Goal: Navigation & Orientation: Understand site structure

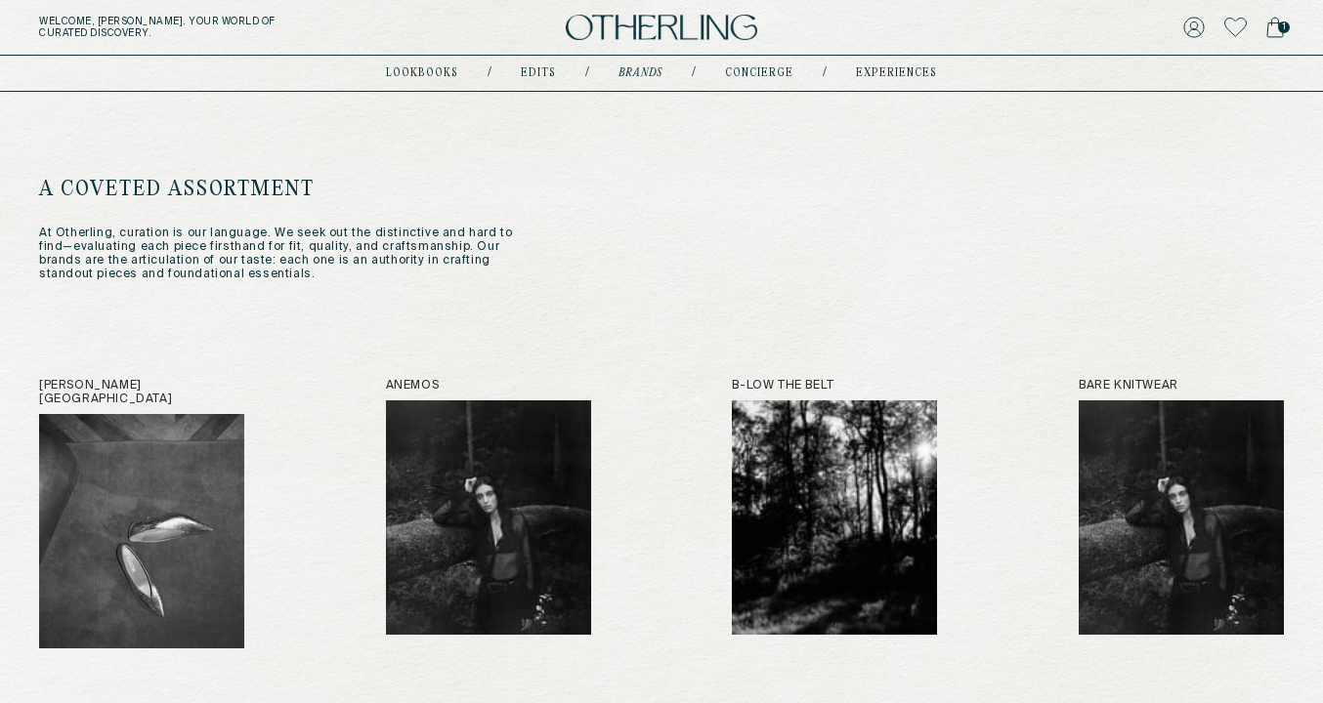
click at [614, 25] on img at bounding box center [661, 28] width 191 height 26
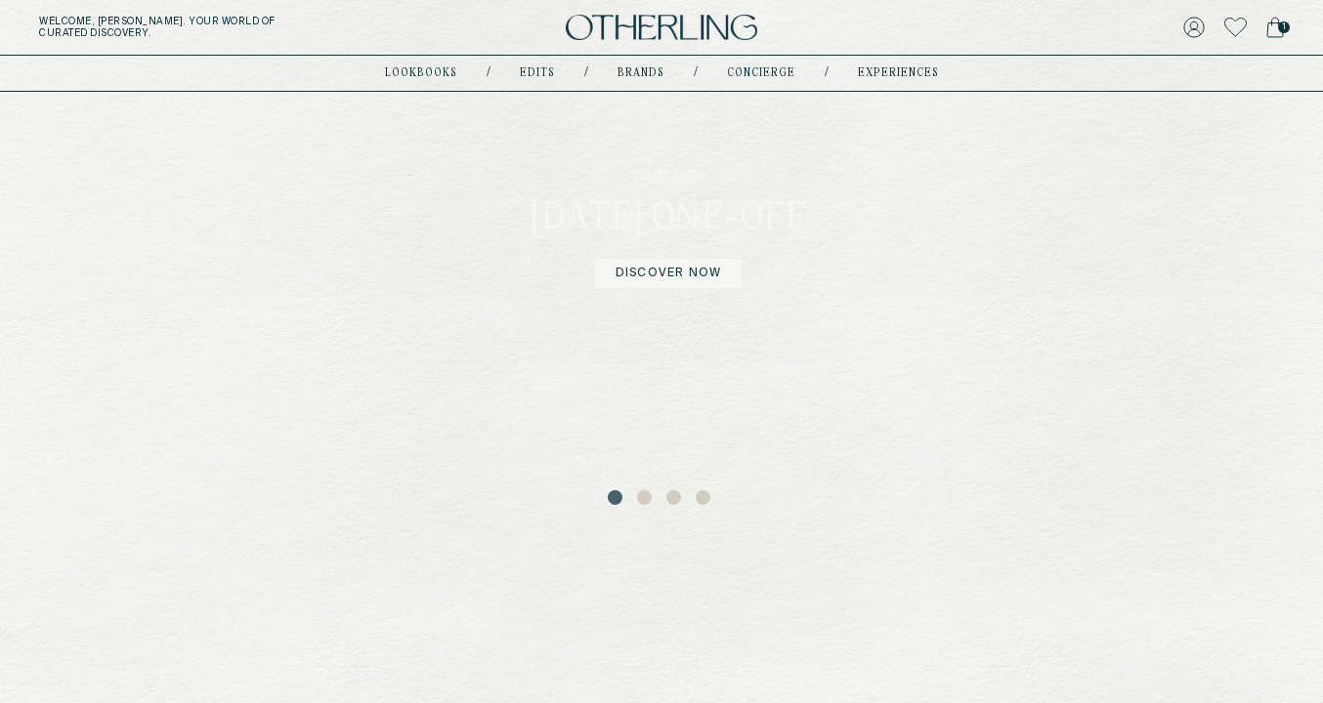
scroll to position [167, 0]
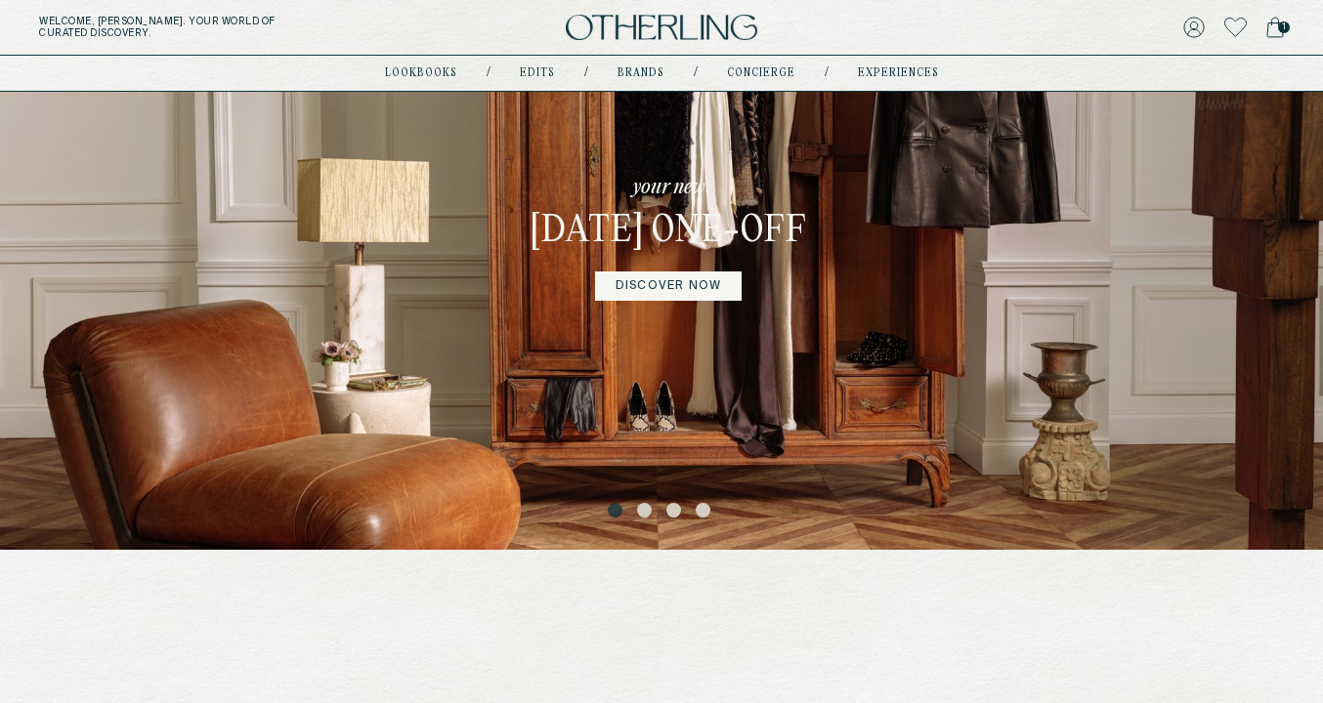
click at [641, 511] on button "2" at bounding box center [647, 513] width 20 height 20
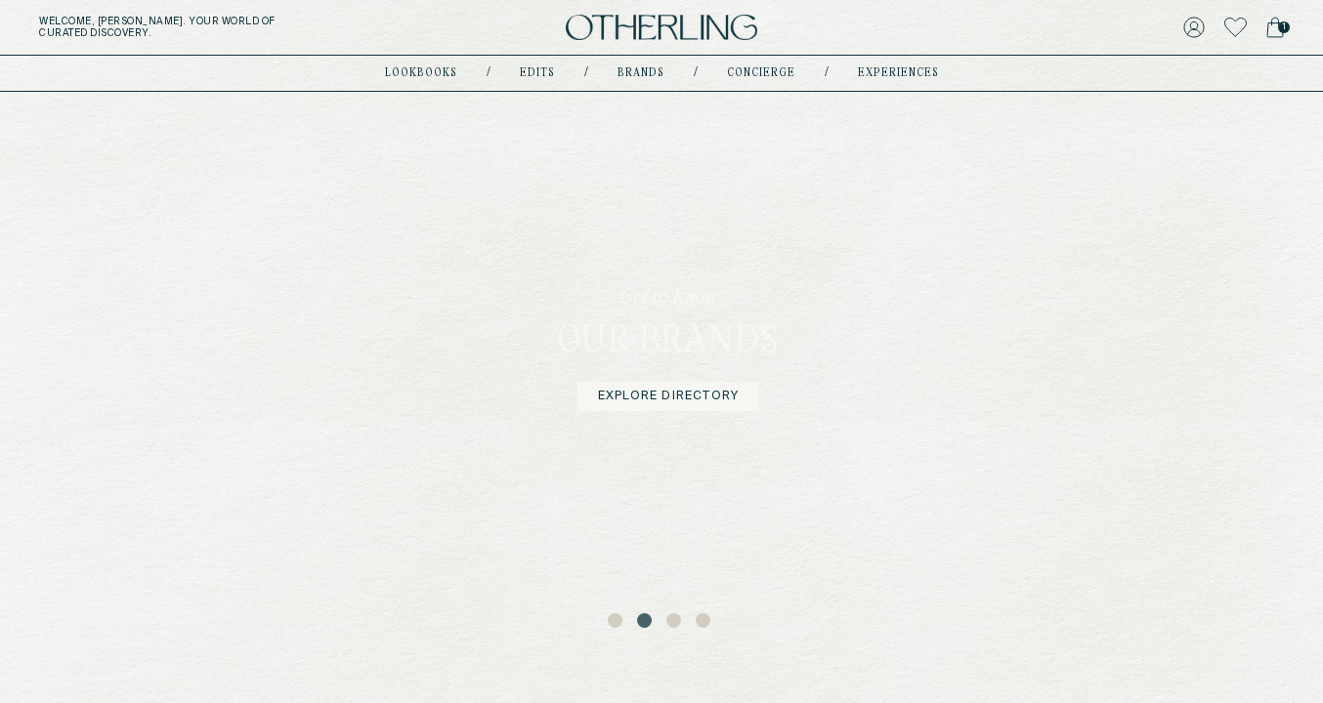
scroll to position [65, 0]
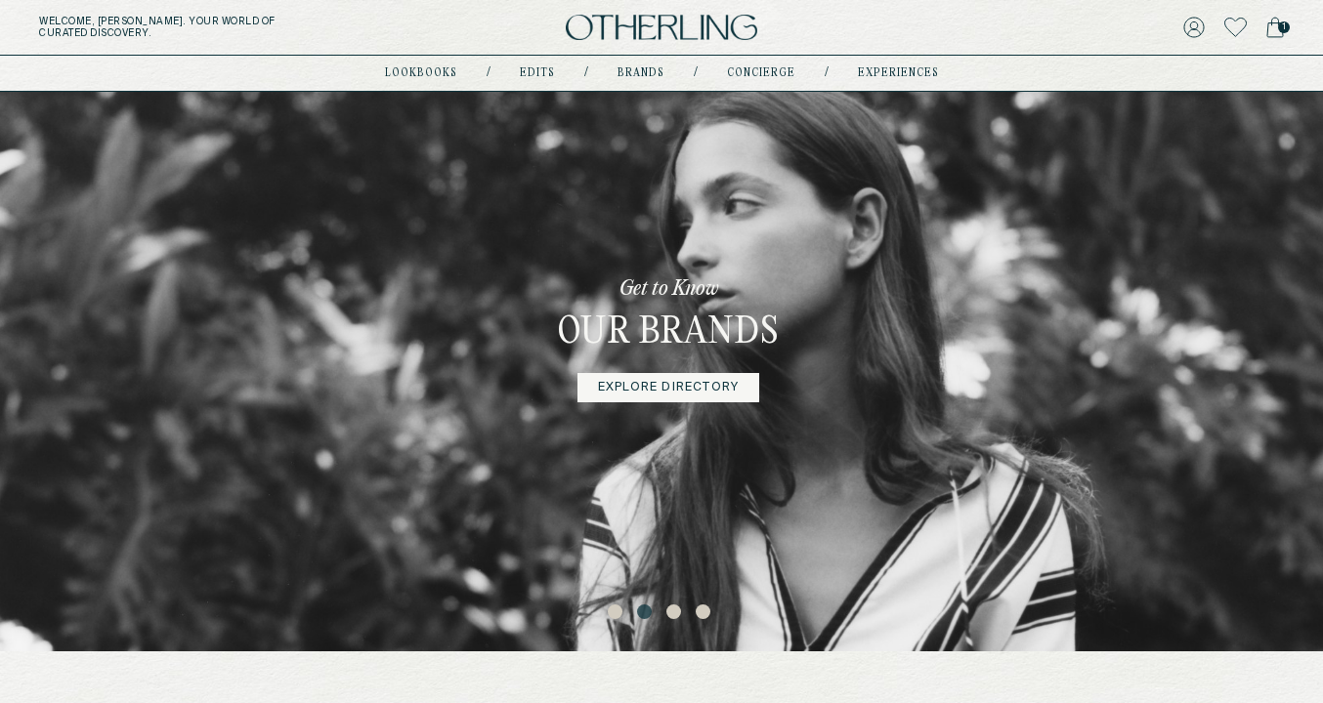
click at [671, 617] on button "3" at bounding box center [676, 615] width 20 height 20
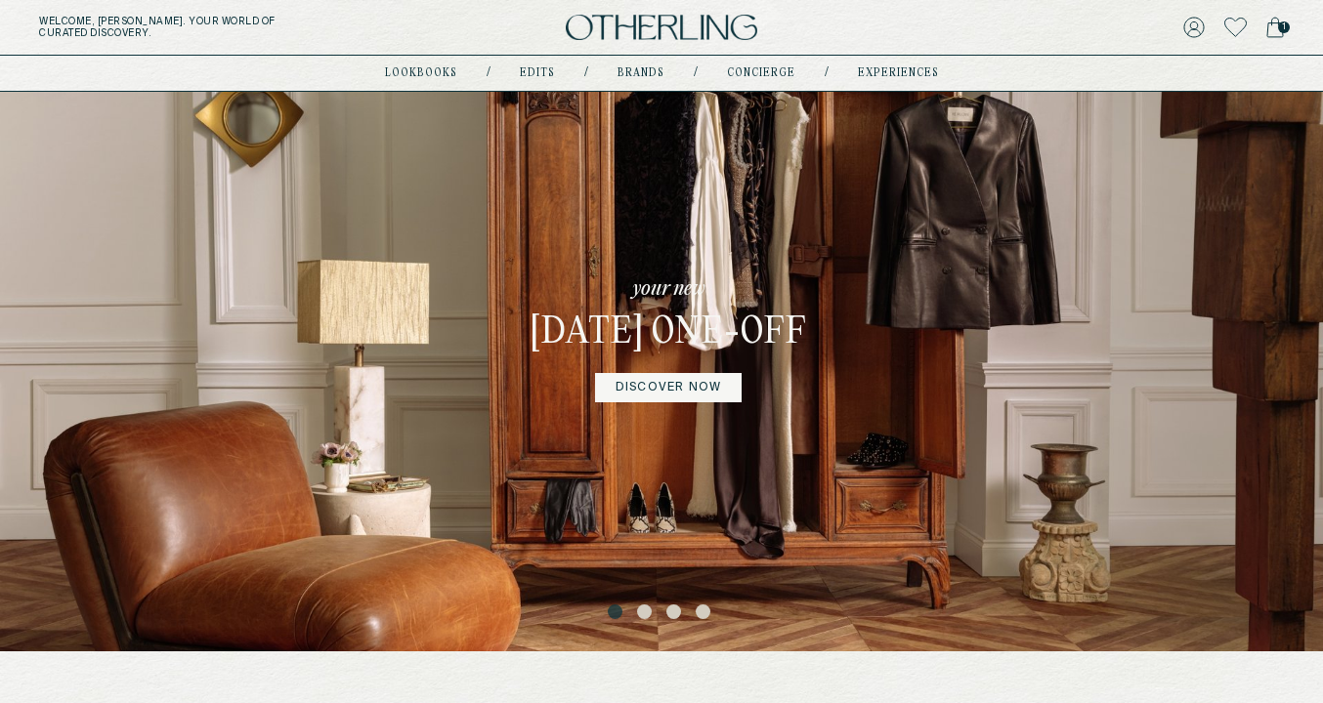
click at [700, 617] on button "4" at bounding box center [705, 615] width 20 height 20
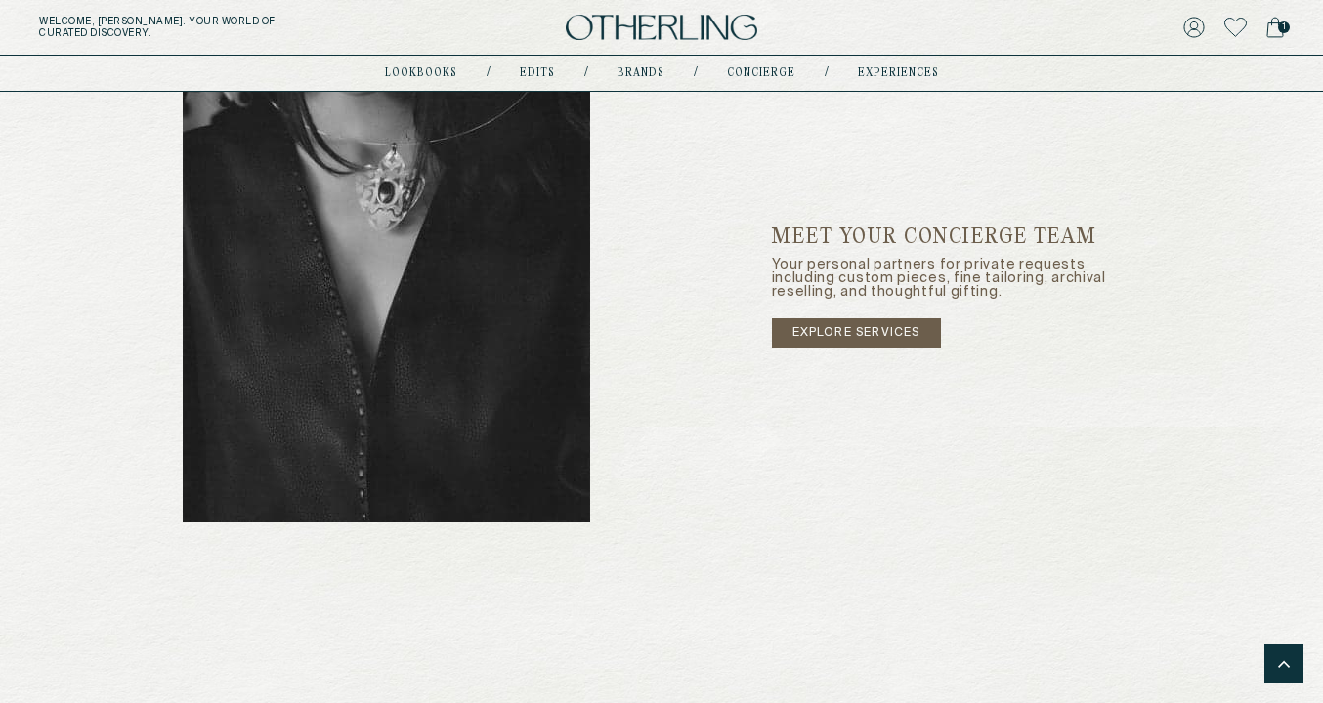
scroll to position [3271, 0]
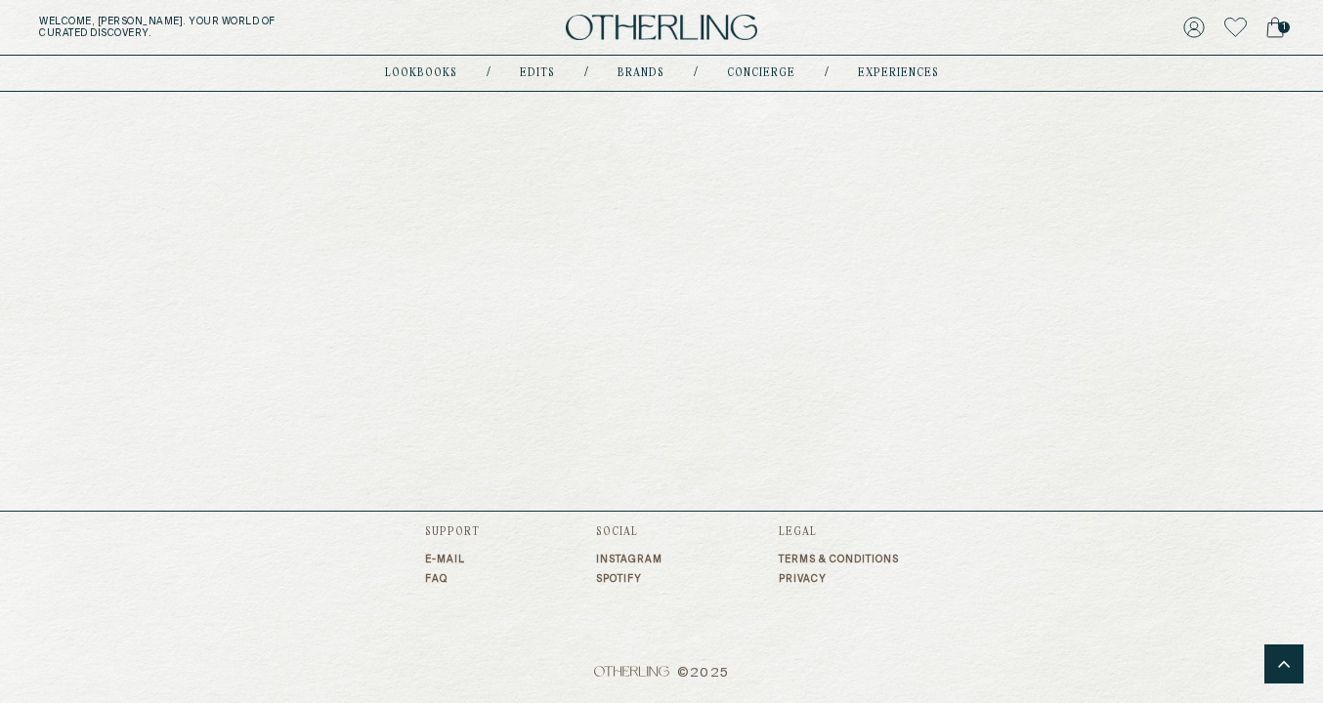
click at [443, 73] on link "lookbooks" at bounding box center [421, 73] width 72 height 10
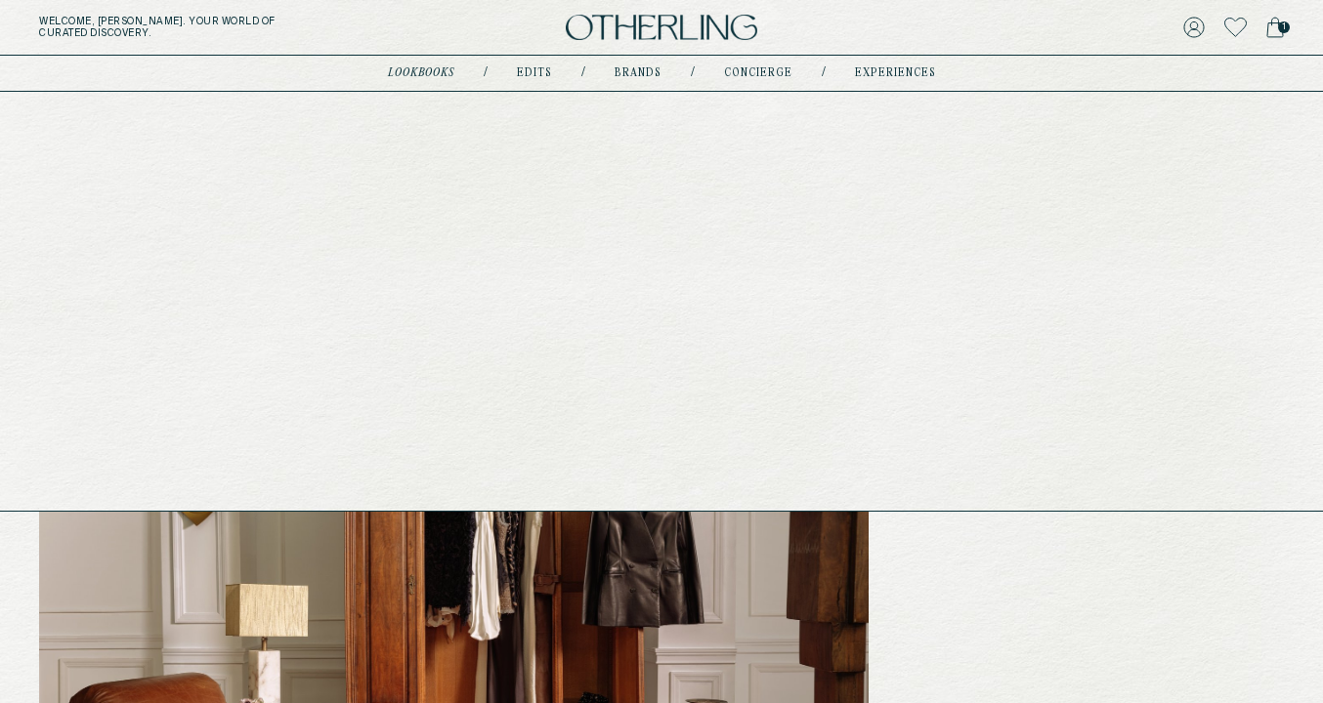
click at [535, 71] on link "Edits" at bounding box center [534, 73] width 35 height 10
